Goal: Check status: Check status

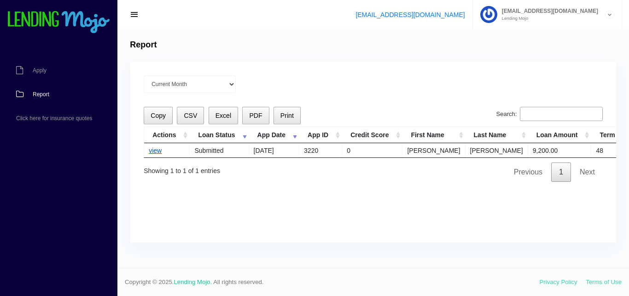
click at [156, 150] on link "view" at bounding box center [155, 150] width 13 height 7
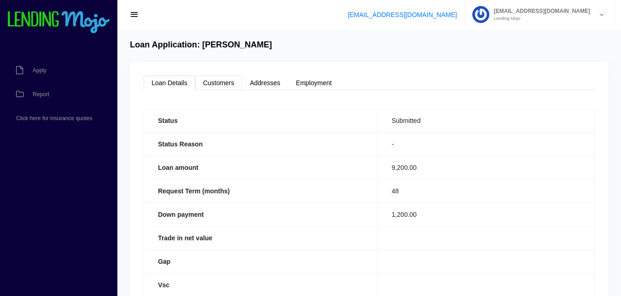
click at [220, 80] on link "Customers" at bounding box center [218, 83] width 47 height 15
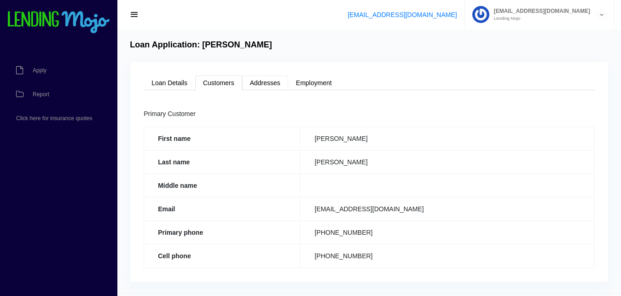
click at [267, 82] on link "Addresses" at bounding box center [265, 83] width 46 height 15
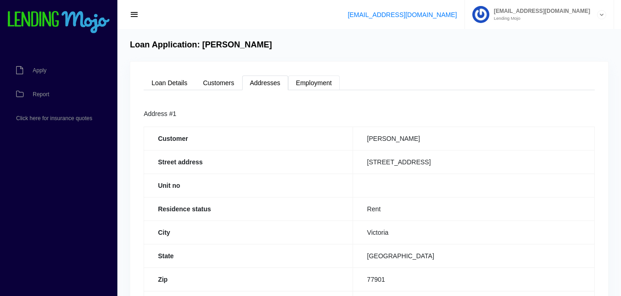
click at [303, 79] on link "Employment" at bounding box center [314, 83] width 52 height 15
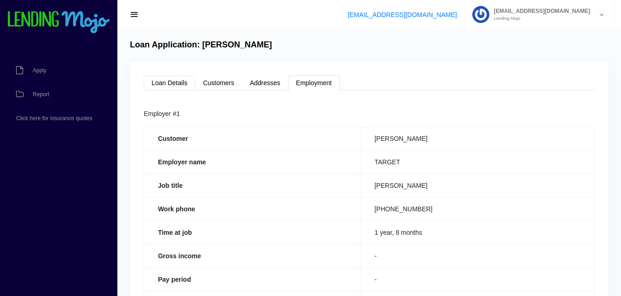
click at [179, 79] on link "Loan Details" at bounding box center [170, 83] width 52 height 15
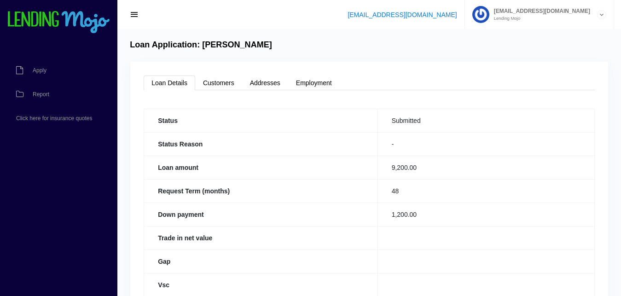
click at [61, 20] on img at bounding box center [59, 22] width 104 height 23
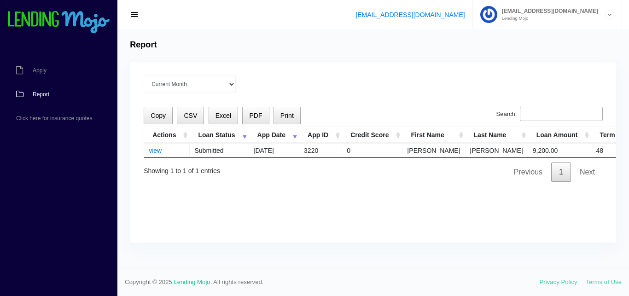
click at [137, 12] on span "button" at bounding box center [134, 15] width 9 height 10
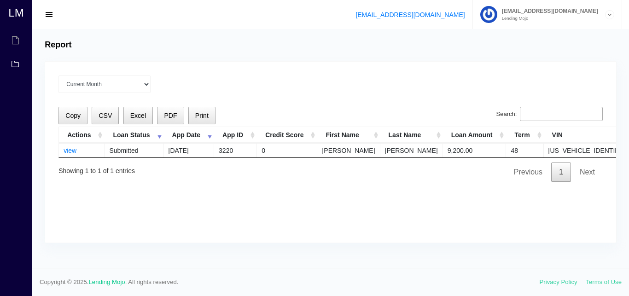
click at [46, 12] on span "button" at bounding box center [49, 15] width 9 height 10
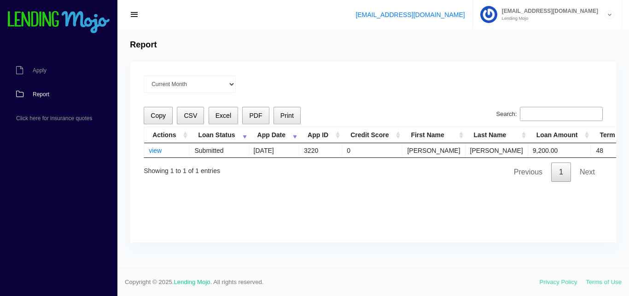
click at [43, 14] on img at bounding box center [59, 22] width 104 height 23
click at [154, 154] on link "view" at bounding box center [155, 150] width 13 height 7
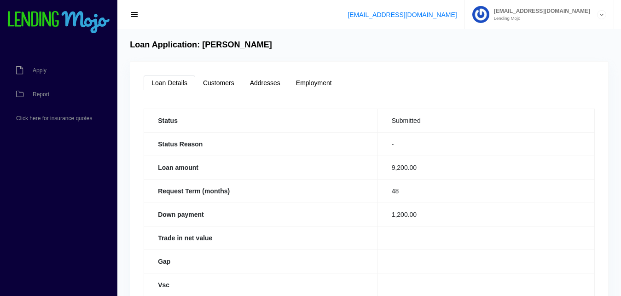
click at [99, 19] on img at bounding box center [59, 22] width 104 height 23
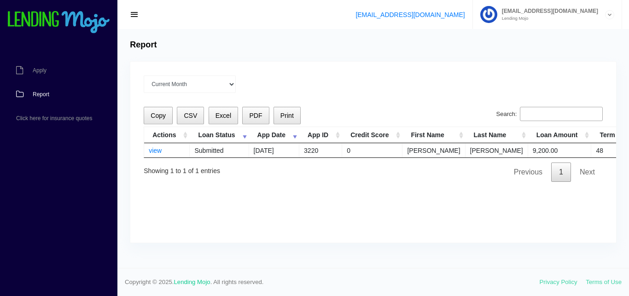
click at [35, 97] on span "Report" at bounding box center [41, 95] width 17 height 6
